Goal: Navigation & Orientation: Find specific page/section

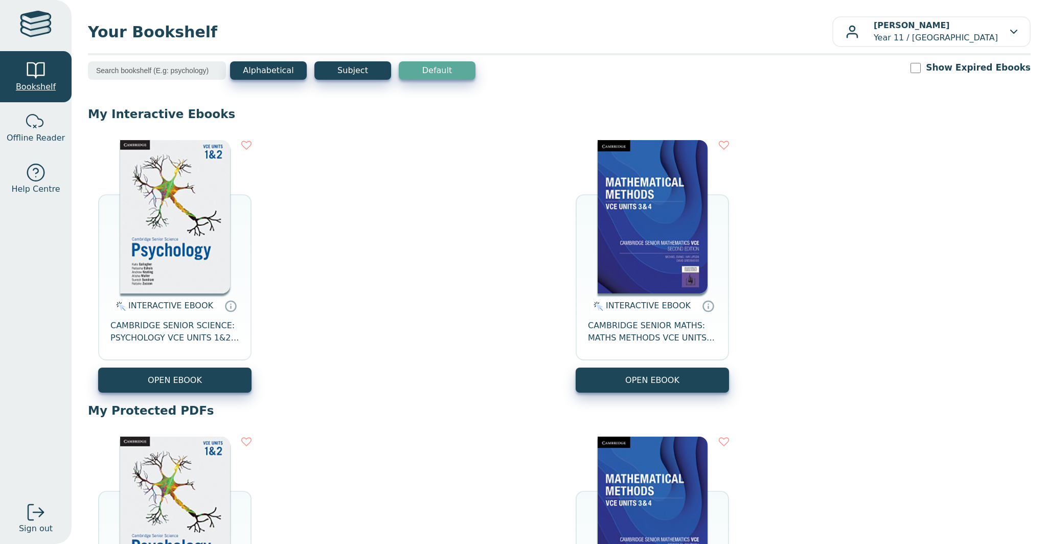
click at [32, 74] on div at bounding box center [36, 70] width 20 height 20
click at [31, 37] on div at bounding box center [36, 26] width 32 height 30
click at [32, 22] on div at bounding box center [36, 26] width 32 height 30
click at [181, 66] on input "search" at bounding box center [157, 70] width 138 height 18
click at [933, 41] on p "[PERSON_NAME] Year 11 / [GEOGRAPHIC_DATA]" at bounding box center [936, 31] width 124 height 25
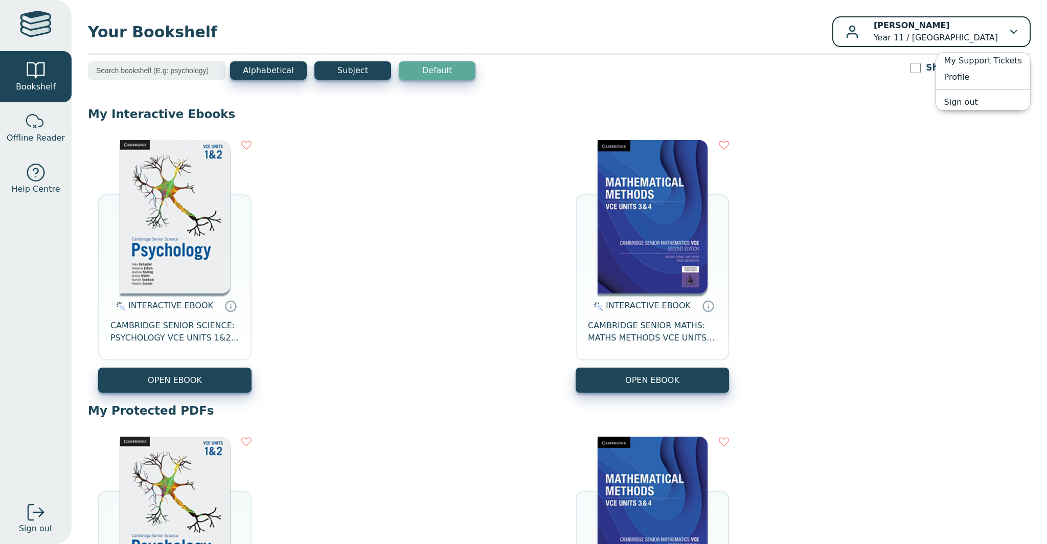
click at [933, 41] on p "[PERSON_NAME] Year 11 / [GEOGRAPHIC_DATA]" at bounding box center [936, 31] width 124 height 25
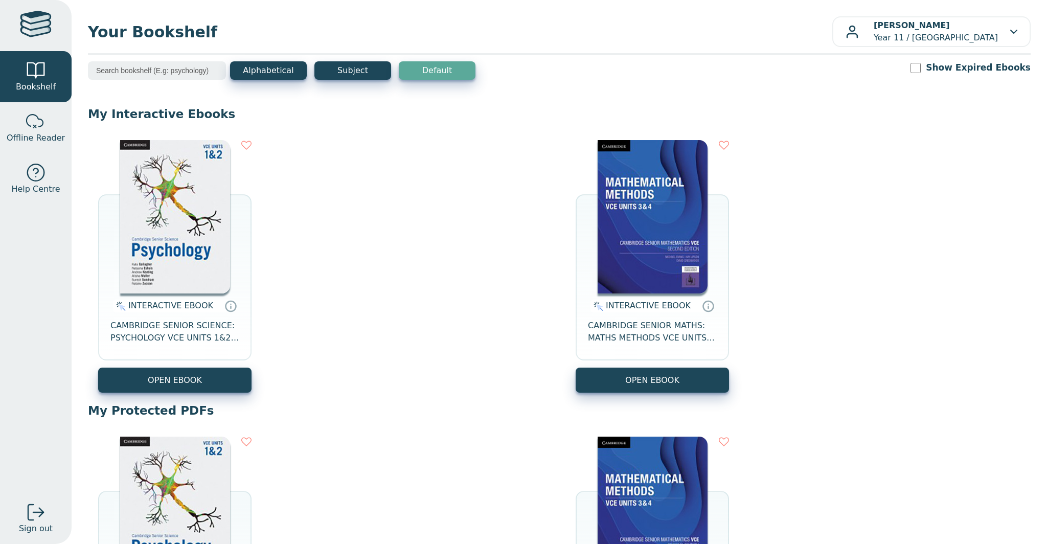
click at [921, 71] on input "Show Expired Ebooks" at bounding box center [915, 68] width 10 height 10
click at [940, 75] on div "Alphabetical Subject Default Show Expired Ebooks" at bounding box center [559, 77] width 943 height 32
click at [940, 73] on div "Show Expired Ebooks" at bounding box center [970, 67] width 120 height 13
click at [921, 70] on input "Show Expired Ebooks" at bounding box center [915, 68] width 10 height 10
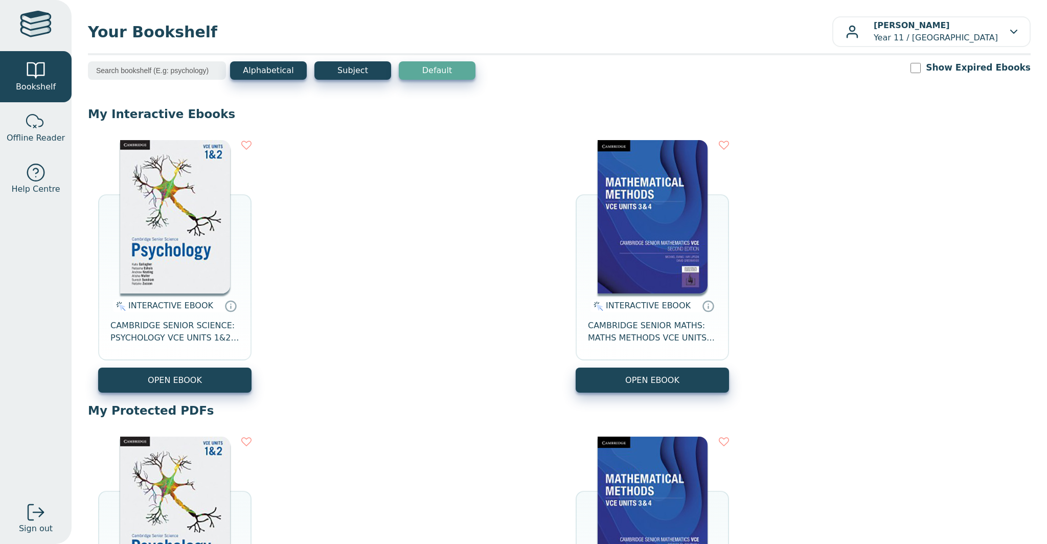
checkbox input "true"
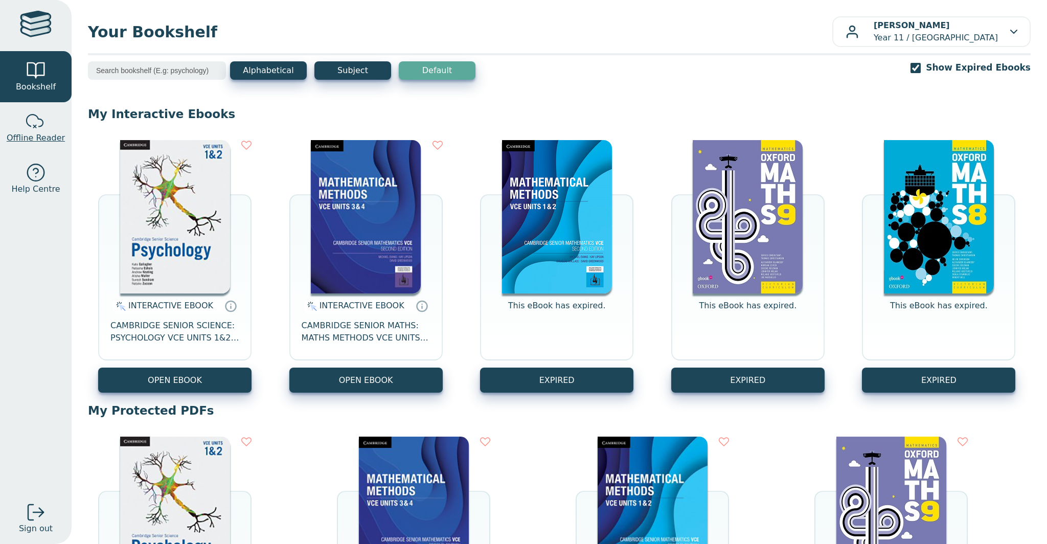
click at [64, 121] on link "Offline Reader" at bounding box center [36, 127] width 72 height 51
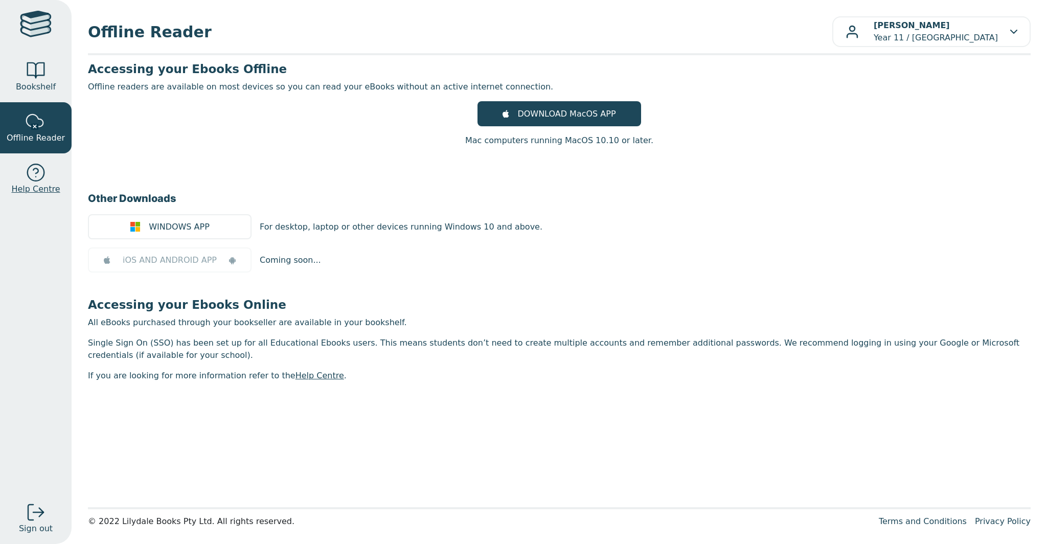
click at [47, 175] on link "Help Centre" at bounding box center [36, 178] width 72 height 51
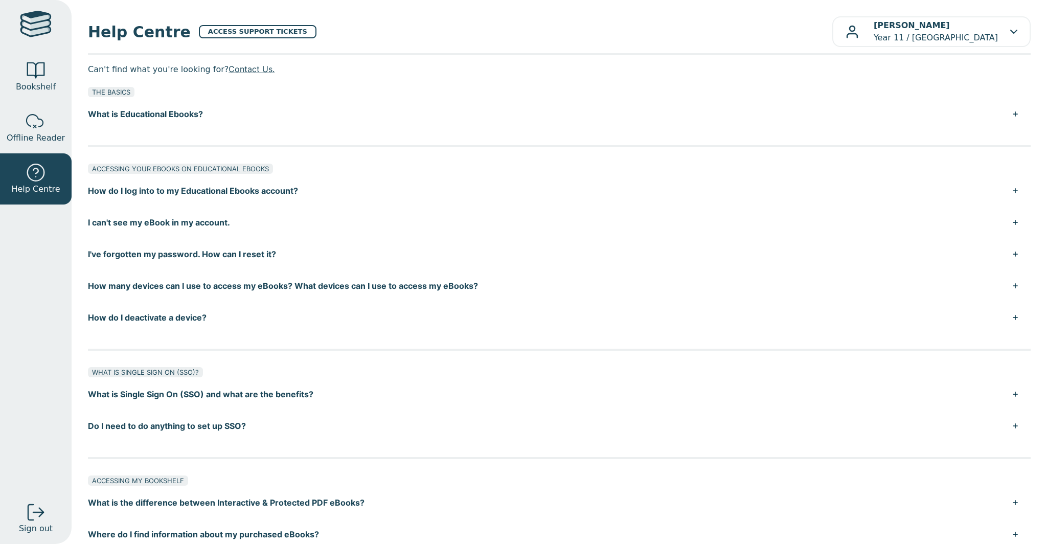
click at [35, 33] on div at bounding box center [36, 26] width 32 height 30
click at [36, 19] on div at bounding box center [36, 26] width 32 height 30
click at [36, 89] on span "Bookshelf" at bounding box center [36, 87] width 40 height 12
